Goal: Find specific page/section: Find specific page/section

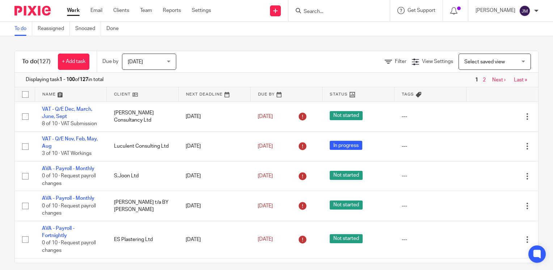
click at [343, 11] on input "Search" at bounding box center [335, 12] width 65 height 7
drag, startPoint x: 343, startPoint y: 12, endPoint x: 304, endPoint y: 12, distance: 39.1
click at [304, 14] on div "apg No results found. Try searching for the name of a client or contact..." at bounding box center [339, 10] width 101 height 21
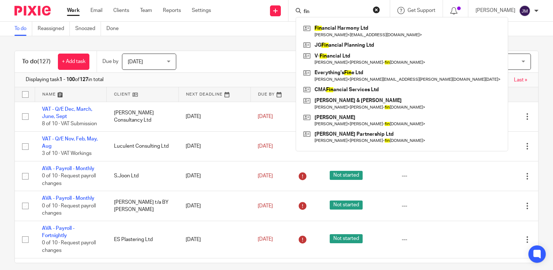
click at [338, 10] on input "fin" at bounding box center [335, 12] width 65 height 7
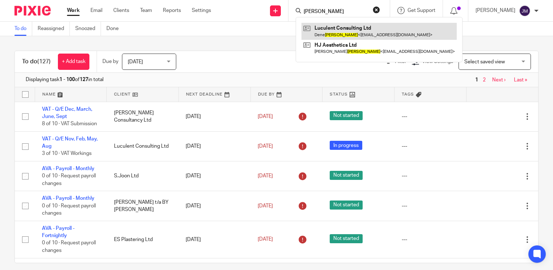
type input "jones"
click at [350, 29] on link at bounding box center [379, 31] width 155 height 17
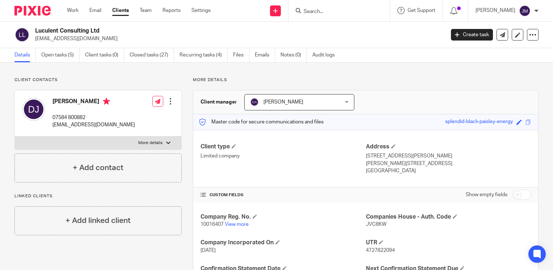
click at [327, 9] on input "Search" at bounding box center [335, 12] width 65 height 7
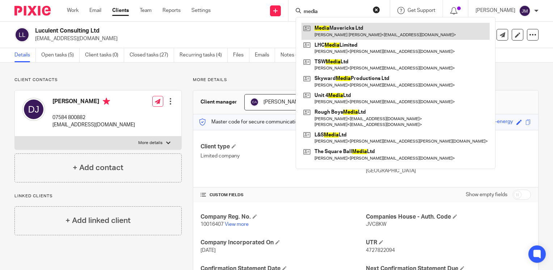
type input "media"
click at [350, 32] on link at bounding box center [396, 31] width 188 height 17
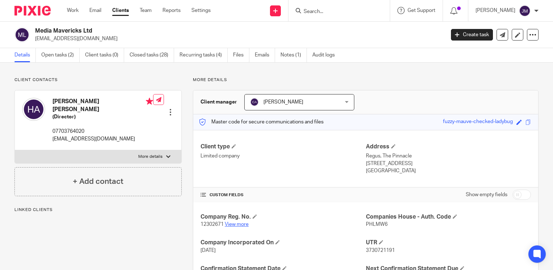
click at [238, 224] on link "View more" at bounding box center [237, 224] width 24 height 5
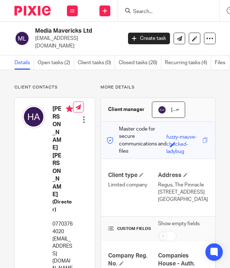
click at [144, 8] on form at bounding box center [170, 10] width 77 height 9
click at [144, 9] on input "Search" at bounding box center [164, 12] width 65 height 7
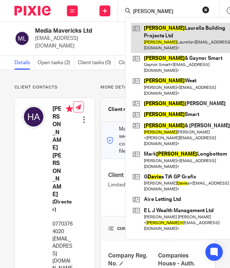
type input "davide"
click at [177, 26] on link at bounding box center [182, 38] width 102 height 30
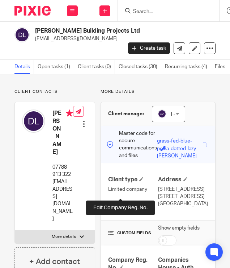
scroll to position [72, 0]
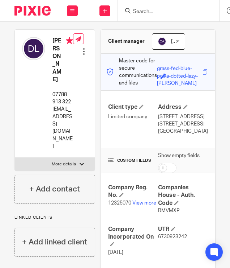
drag, startPoint x: 130, startPoint y: 198, endPoint x: 140, endPoint y: 205, distance: 11.9
click at [130, 199] on p "12325070 View more" at bounding box center [133, 202] width 50 height 7
click at [141, 205] on p "12325070 View more" at bounding box center [133, 202] width 50 height 7
click at [140, 203] on link "View more" at bounding box center [144, 202] width 24 height 5
click at [146, 8] on form at bounding box center [170, 10] width 77 height 9
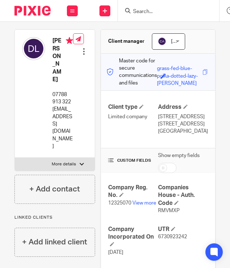
click at [144, 9] on input "Search" at bounding box center [164, 12] width 65 height 7
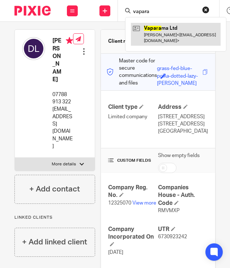
type input "vapara"
click at [149, 29] on link at bounding box center [176, 34] width 90 height 22
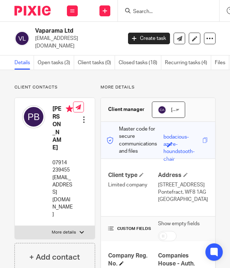
click at [126, 259] on h4 "Company Reg. No." at bounding box center [133, 260] width 50 height 16
click at [140, 267] on link "View more" at bounding box center [142, 270] width 24 height 5
click at [154, 15] on form at bounding box center [170, 10] width 77 height 9
click at [154, 14] on input "Search" at bounding box center [164, 12] width 65 height 7
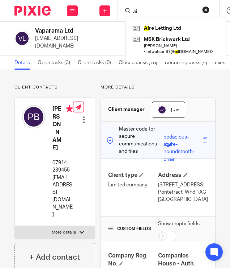
type input "a"
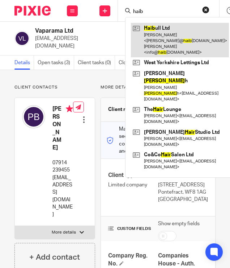
type input "haib"
click at [155, 37] on link at bounding box center [180, 40] width 98 height 34
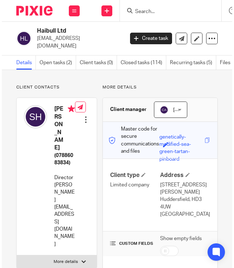
scroll to position [72, 0]
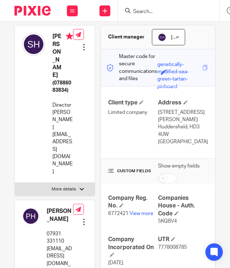
click at [135, 210] on div "Company Reg. No. 6772421 View more" at bounding box center [133, 209] width 50 height 31
click at [135, 210] on p "6772421 View more" at bounding box center [133, 213] width 50 height 7
click at [135, 211] on link "View more" at bounding box center [142, 213] width 24 height 5
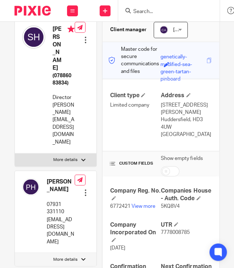
click at [153, 10] on input "Search" at bounding box center [164, 12] width 65 height 7
paste input "[PERSON_NAME]"
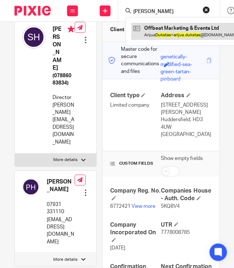
type input "[PERSON_NAME]"
click at [156, 28] on link at bounding box center [186, 31] width 110 height 17
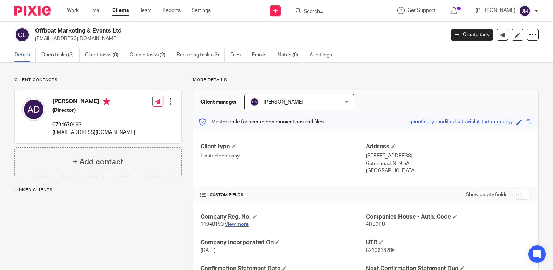
click at [237, 221] on p "11948190 View more" at bounding box center [283, 224] width 165 height 7
click at [236, 224] on link "View more" at bounding box center [237, 224] width 24 height 5
